Goal: Transaction & Acquisition: Purchase product/service

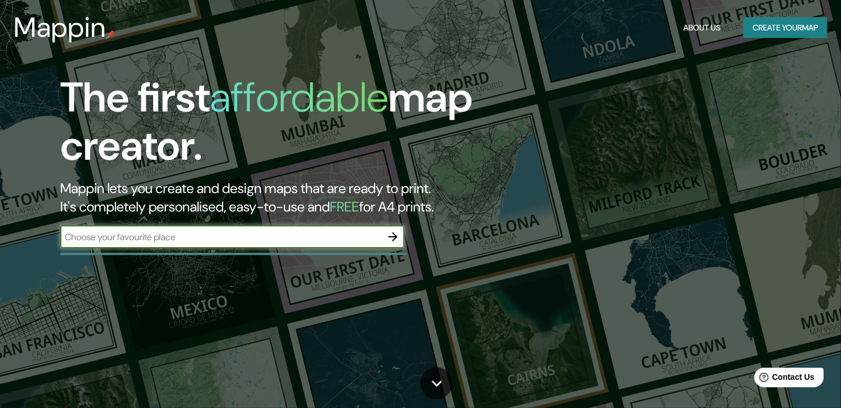
click at [390, 238] on icon "button" at bounding box center [393, 237] width 14 height 14
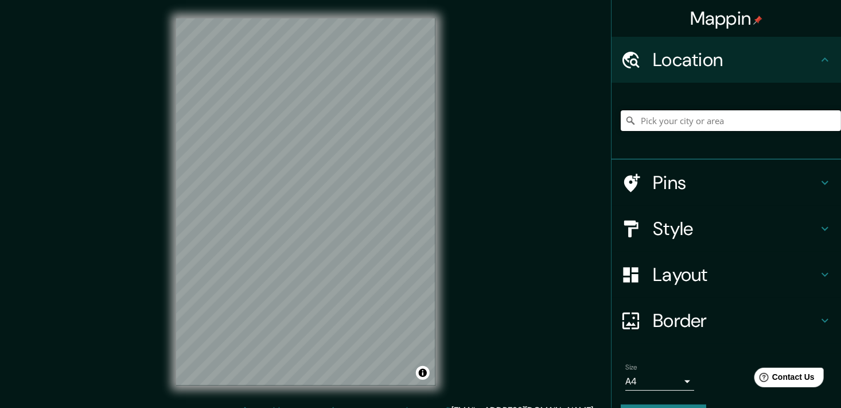
click at [679, 121] on input "Pick your city or area" at bounding box center [731, 120] width 220 height 21
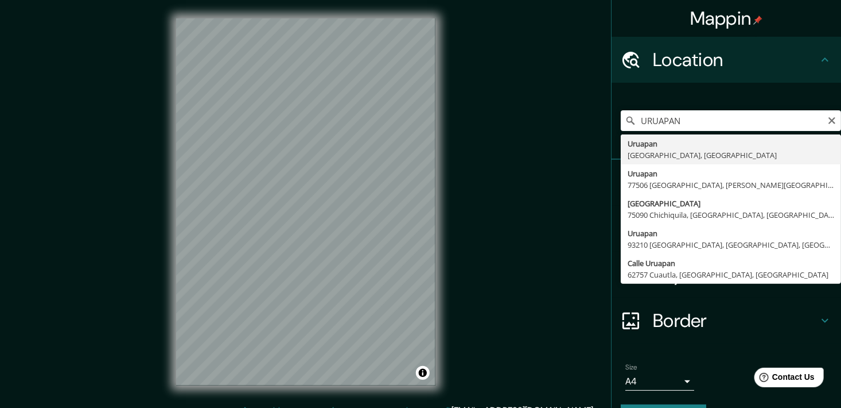
type input "[GEOGRAPHIC_DATA], [GEOGRAPHIC_DATA], [GEOGRAPHIC_DATA]"
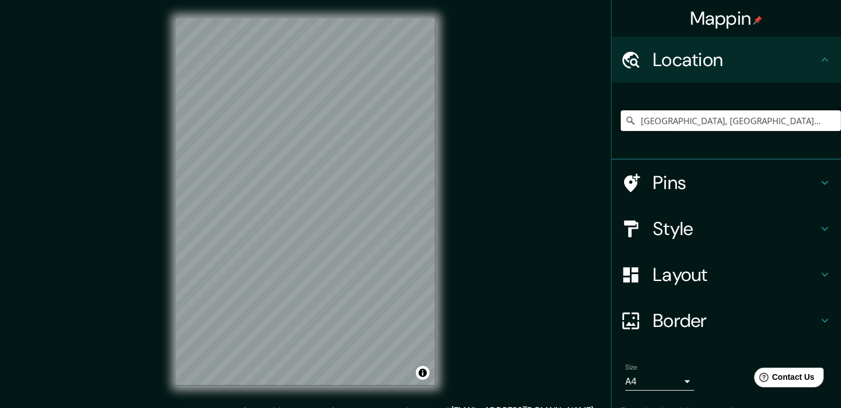
click at [781, 111] on input "[GEOGRAPHIC_DATA], [GEOGRAPHIC_DATA], [GEOGRAPHIC_DATA]" at bounding box center [731, 120] width 220 height 21
click at [761, 127] on input "[GEOGRAPHIC_DATA], [GEOGRAPHIC_DATA], [GEOGRAPHIC_DATA]" at bounding box center [731, 120] width 220 height 21
click at [676, 120] on input "[GEOGRAPHIC_DATA], [GEOGRAPHIC_DATA], [GEOGRAPHIC_DATA]" at bounding box center [731, 120] width 220 height 21
click at [828, 120] on icon "Clear" at bounding box center [832, 120] width 9 height 9
click at [763, 127] on input "Pick your city or area" at bounding box center [731, 120] width 220 height 21
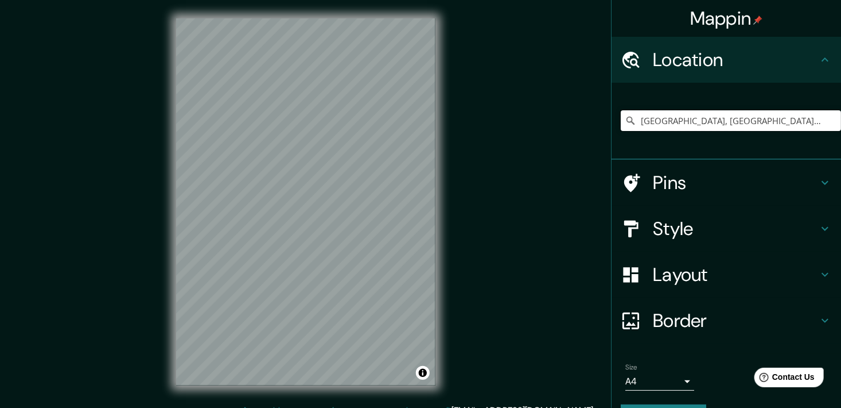
type input "[GEOGRAPHIC_DATA], [GEOGRAPHIC_DATA], [GEOGRAPHIC_DATA]"
click at [676, 180] on h4 "Pins" at bounding box center [735, 182] width 165 height 23
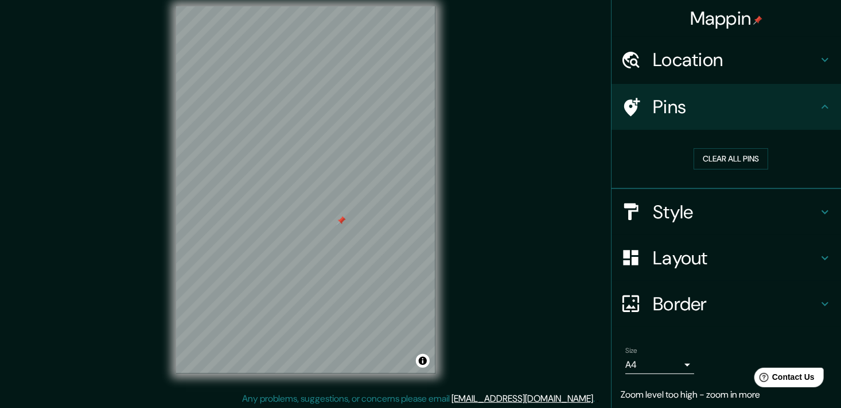
scroll to position [14, 0]
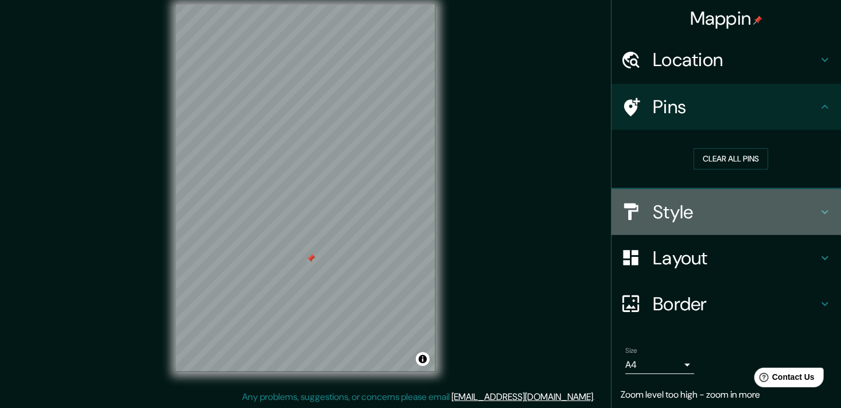
click at [742, 210] on h4 "Style" at bounding box center [735, 211] width 165 height 23
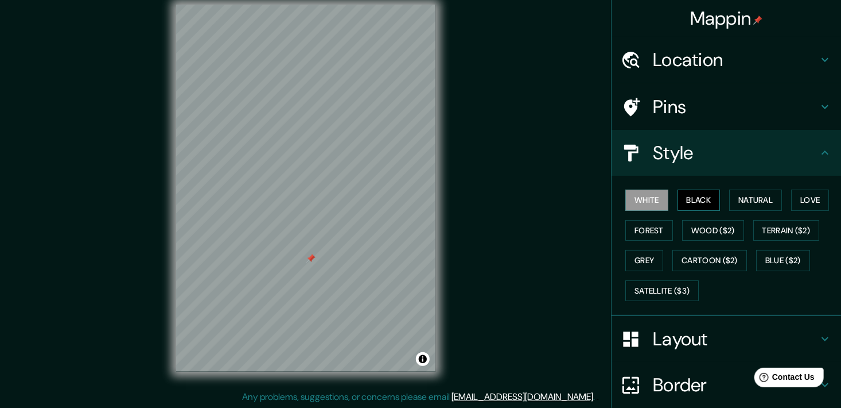
click at [704, 200] on button "Black" at bounding box center [699, 199] width 43 height 21
click at [782, 188] on div "White Black Natural Love Forest Wood ($2) Terrain ($2) Grey Cartoon ($2) Blue (…" at bounding box center [731, 245] width 220 height 121
click at [767, 190] on button "Natural" at bounding box center [756, 199] width 53 height 21
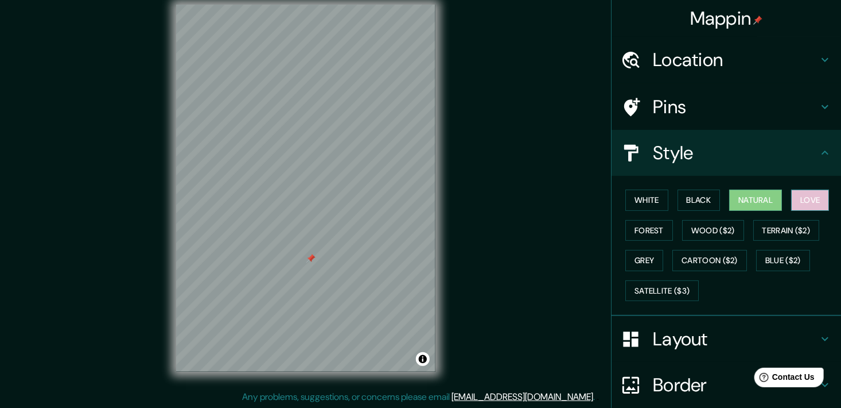
click at [800, 199] on button "Love" at bounding box center [811, 199] width 38 height 21
click at [651, 228] on button "Forest" at bounding box center [650, 230] width 48 height 21
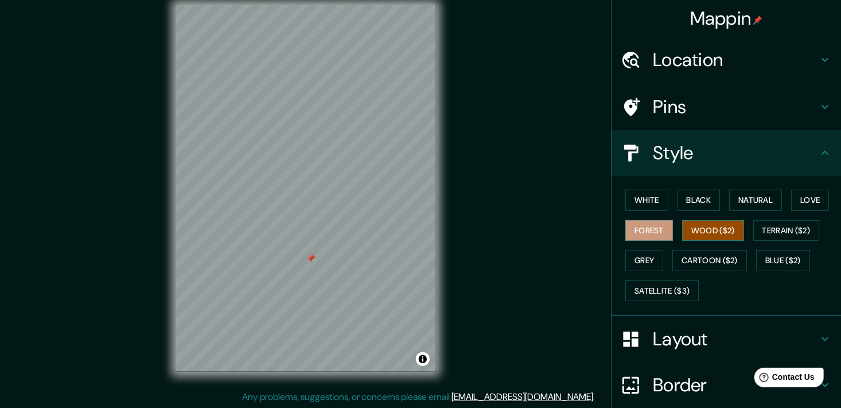
click at [688, 231] on button "Wood ($2)" at bounding box center [713, 230] width 62 height 21
click at [774, 232] on button "Terrain ($2)" at bounding box center [787, 230] width 67 height 21
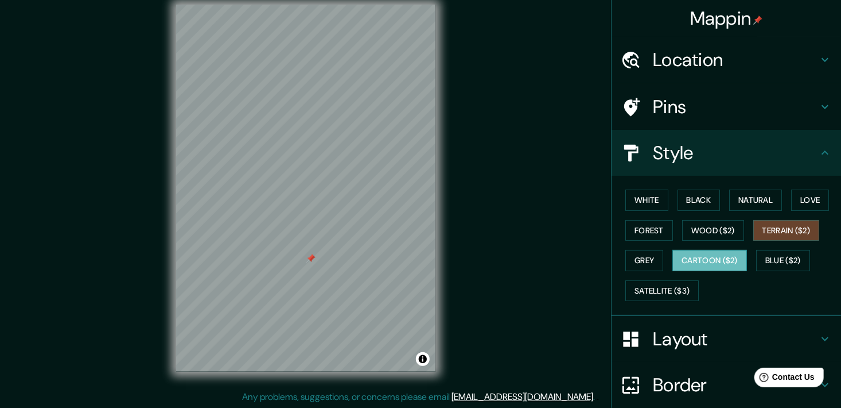
click at [705, 260] on button "Cartoon ($2)" at bounding box center [710, 260] width 75 height 21
